Goal: Transaction & Acquisition: Download file/media

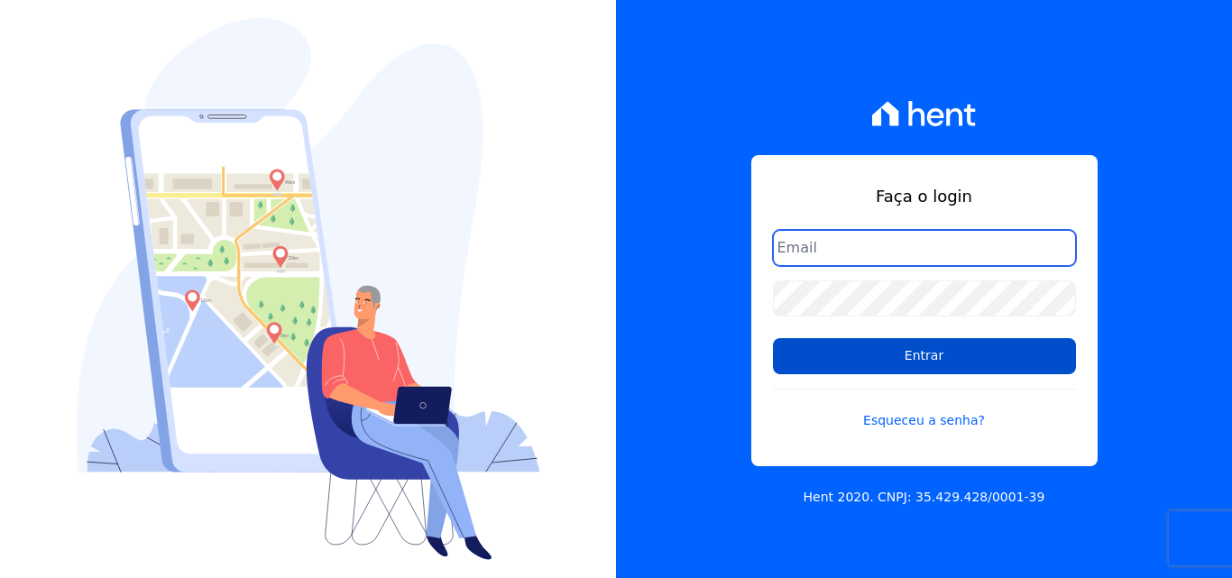
type input "[EMAIL_ADDRESS][DOMAIN_NAME]"
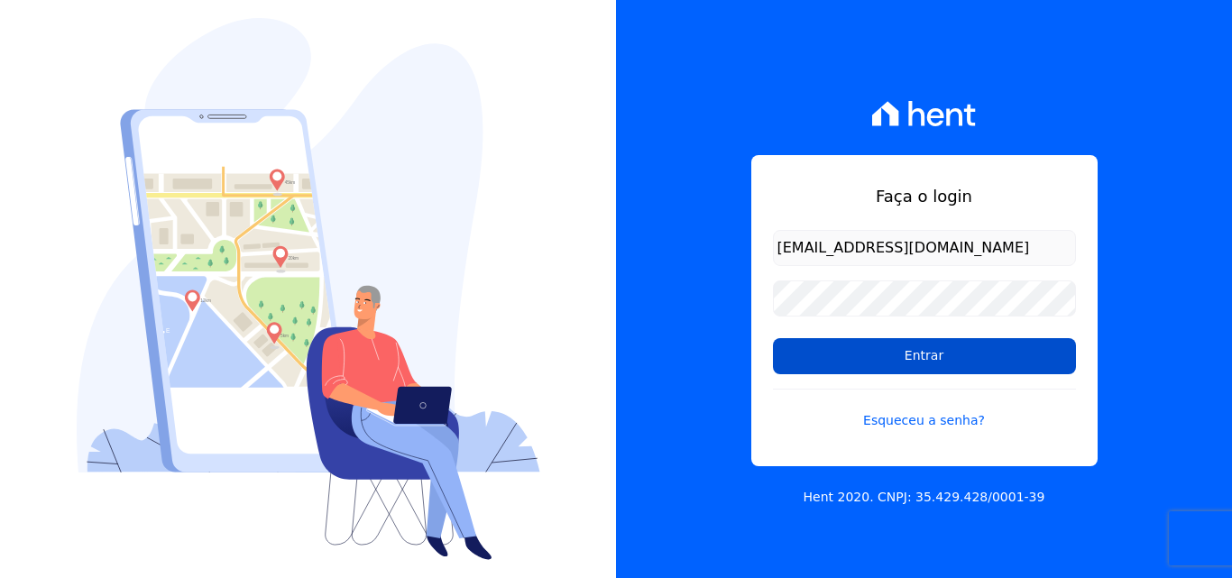
click at [1001, 364] on input "Entrar" at bounding box center [924, 356] width 303 height 36
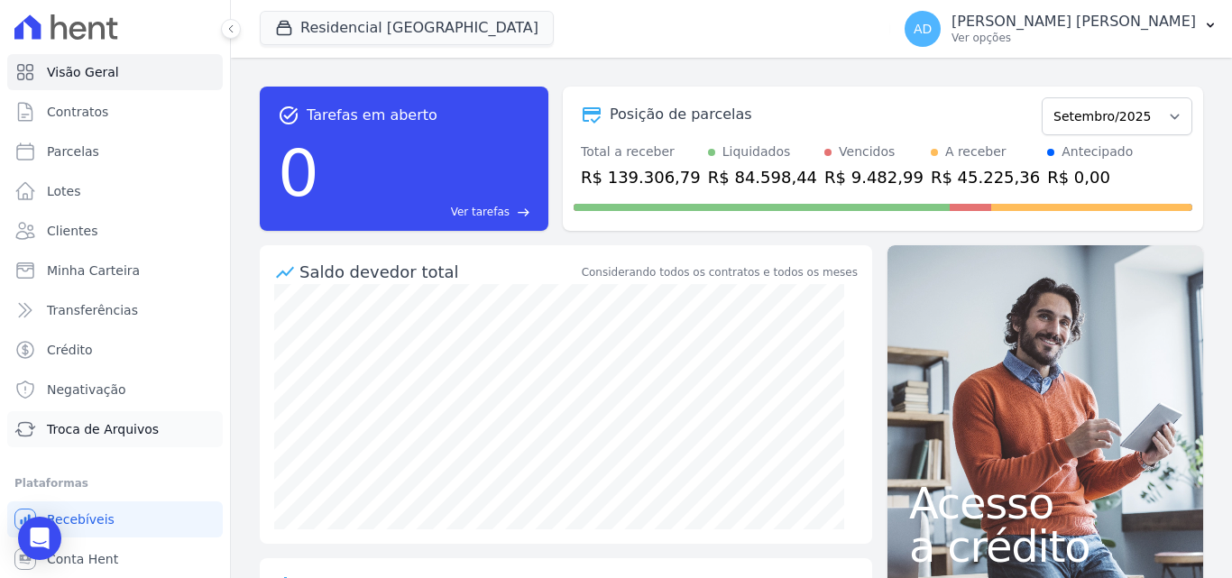
click at [64, 434] on span "Troca de Arquivos" at bounding box center [103, 429] width 112 height 18
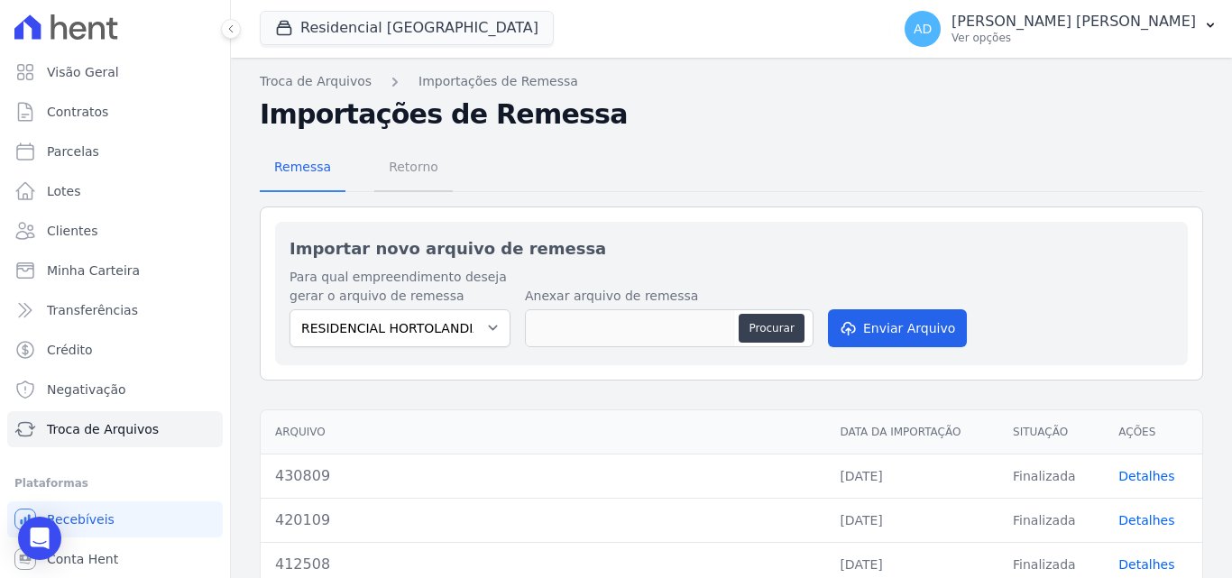
click at [414, 170] on span "Retorno" at bounding box center [413, 167] width 71 height 36
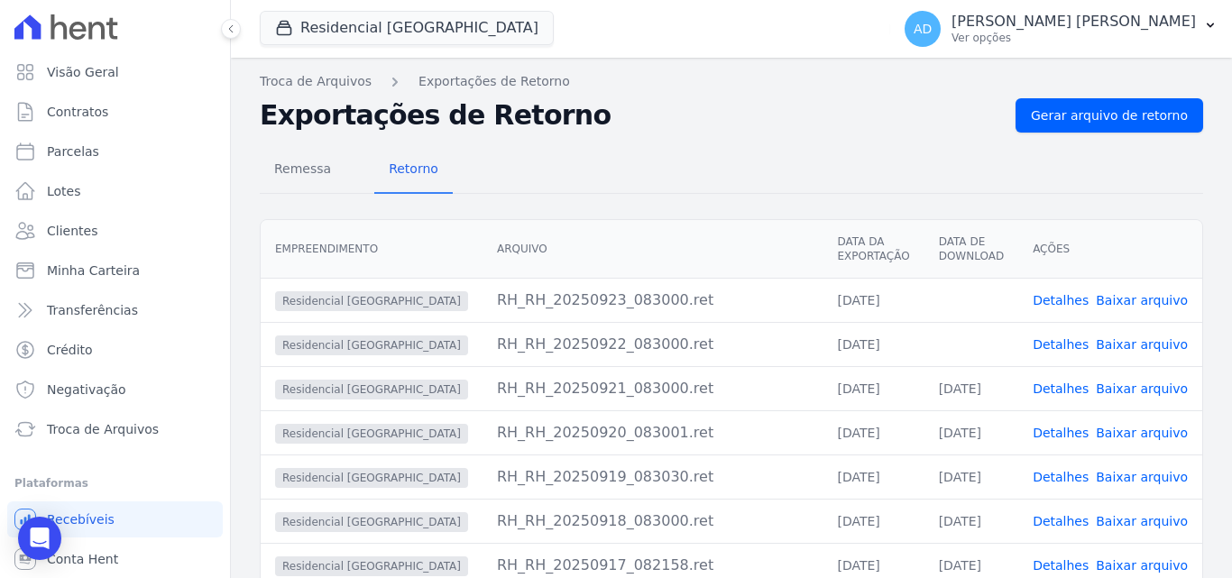
click at [1139, 341] on link "Baixar arquivo" at bounding box center [1142, 344] width 92 height 14
click at [1133, 299] on link "Baixar arquivo" at bounding box center [1142, 300] width 92 height 14
